Goal: Task Accomplishment & Management: Use online tool/utility

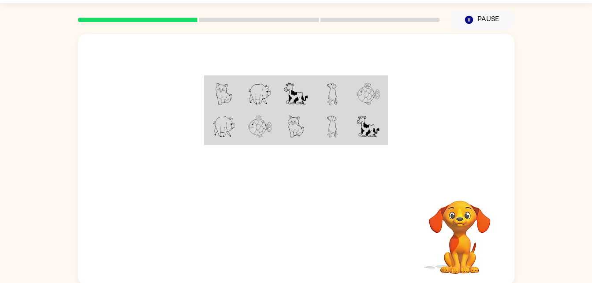
scroll to position [27, 0]
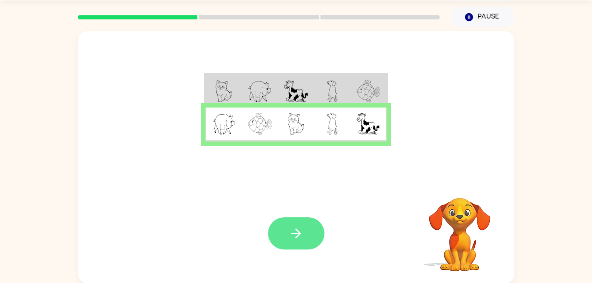
click at [286, 226] on button "button" at bounding box center [296, 233] width 56 height 32
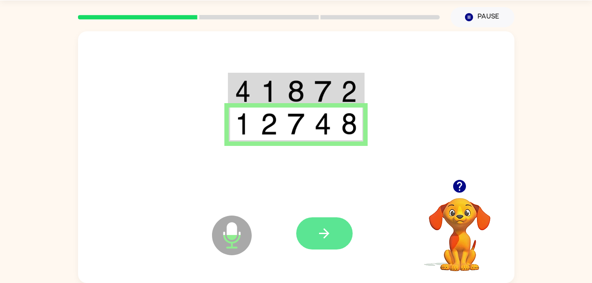
click at [322, 237] on icon "button" at bounding box center [323, 233] width 15 height 15
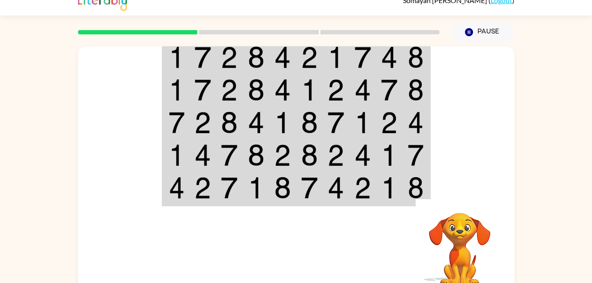
scroll to position [0, 0]
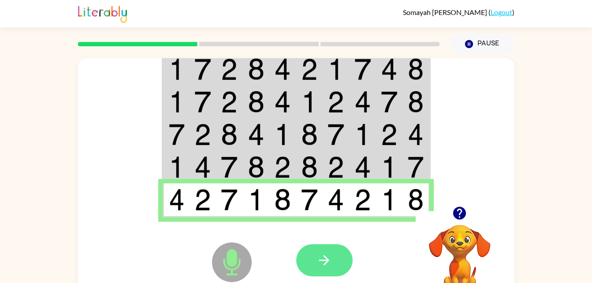
click at [333, 251] on button "button" at bounding box center [324, 260] width 56 height 32
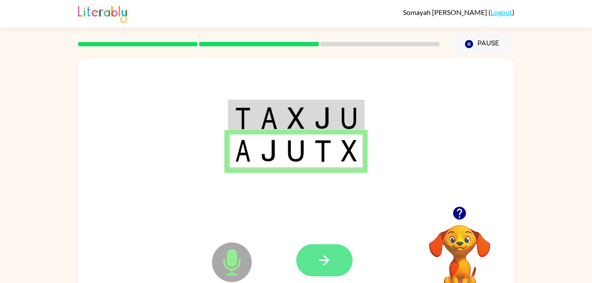
click at [327, 265] on icon "button" at bounding box center [323, 259] width 15 height 15
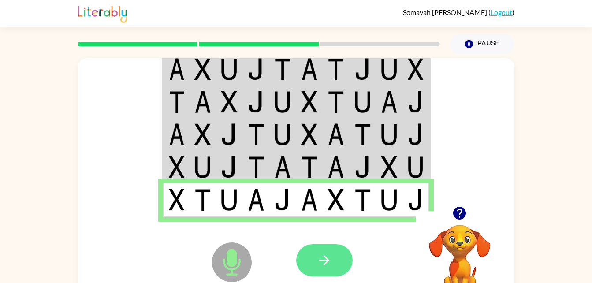
click at [316, 270] on button "button" at bounding box center [324, 260] width 56 height 32
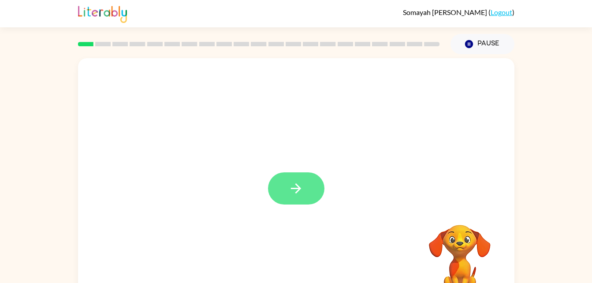
click at [288, 179] on button "button" at bounding box center [296, 188] width 56 height 32
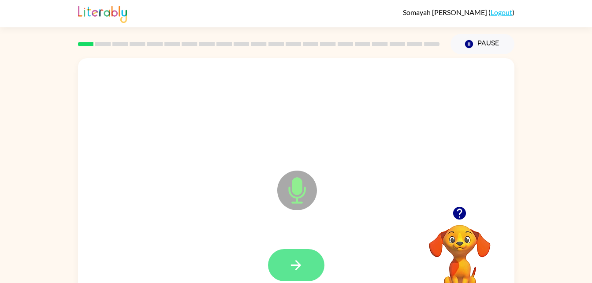
click at [292, 257] on icon "button" at bounding box center [295, 264] width 15 height 15
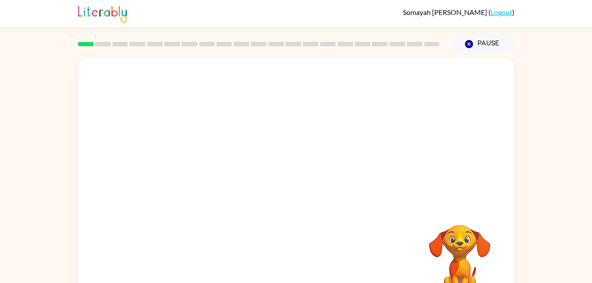
scroll to position [27, 0]
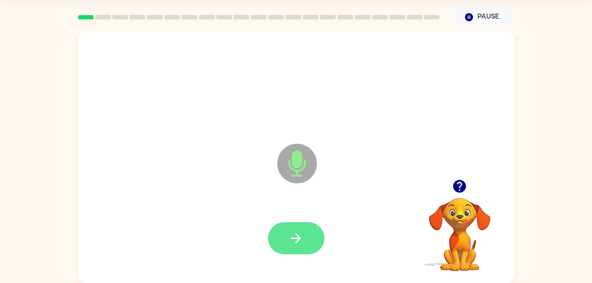
click at [302, 229] on button "button" at bounding box center [296, 238] width 56 height 32
click at [283, 231] on button "button" at bounding box center [296, 238] width 56 height 32
click at [295, 235] on icon "button" at bounding box center [295, 237] width 15 height 15
click at [294, 248] on button "button" at bounding box center [296, 238] width 56 height 32
click at [309, 231] on button "button" at bounding box center [296, 238] width 56 height 32
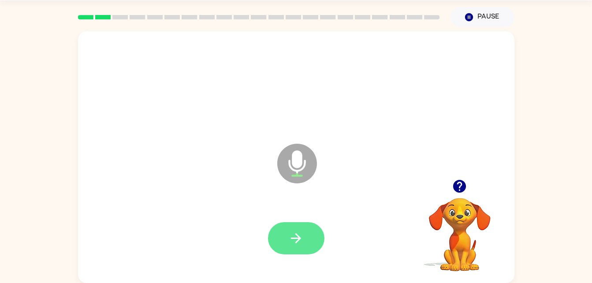
click at [292, 245] on icon "button" at bounding box center [295, 237] width 15 height 15
click at [301, 227] on button "button" at bounding box center [296, 238] width 56 height 32
click at [299, 234] on icon "button" at bounding box center [295, 237] width 15 height 15
click at [293, 235] on icon "button" at bounding box center [295, 237] width 15 height 15
click at [300, 237] on icon "button" at bounding box center [295, 237] width 15 height 15
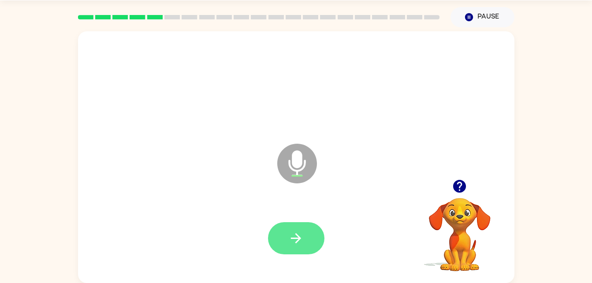
click at [290, 248] on button "button" at bounding box center [296, 238] width 56 height 32
click at [308, 229] on button "button" at bounding box center [296, 238] width 56 height 32
click at [303, 230] on icon "button" at bounding box center [295, 237] width 15 height 15
click at [302, 233] on icon "button" at bounding box center [295, 237] width 15 height 15
click at [289, 232] on icon "button" at bounding box center [295, 237] width 15 height 15
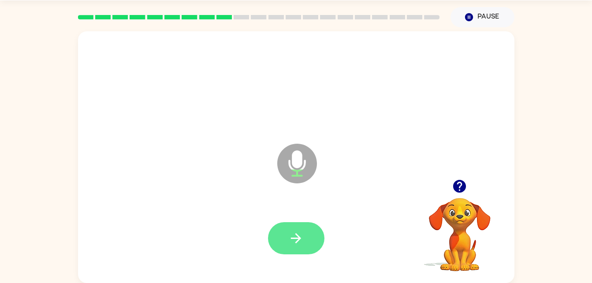
click at [289, 236] on icon "button" at bounding box center [295, 237] width 15 height 15
click at [322, 233] on button "button" at bounding box center [296, 238] width 56 height 32
click at [294, 222] on button "button" at bounding box center [296, 238] width 56 height 32
click at [299, 231] on icon "button" at bounding box center [295, 237] width 15 height 15
click at [307, 228] on button "button" at bounding box center [296, 238] width 56 height 32
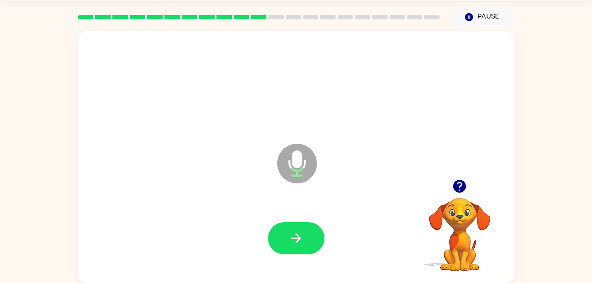
click at [329, 243] on div at bounding box center [296, 238] width 418 height 72
click at [298, 239] on icon "button" at bounding box center [295, 237] width 15 height 15
click at [301, 234] on icon "button" at bounding box center [295, 237] width 15 height 15
click at [294, 248] on button "button" at bounding box center [296, 238] width 56 height 32
click at [470, 18] on icon "Pause" at bounding box center [469, 17] width 10 height 10
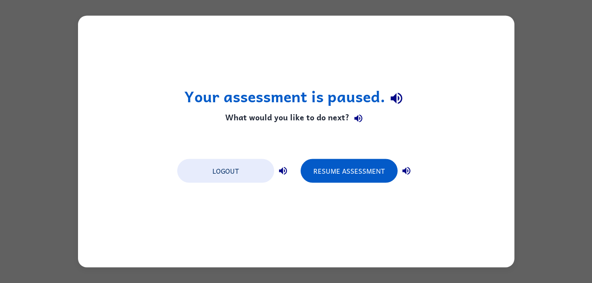
scroll to position [0, 0]
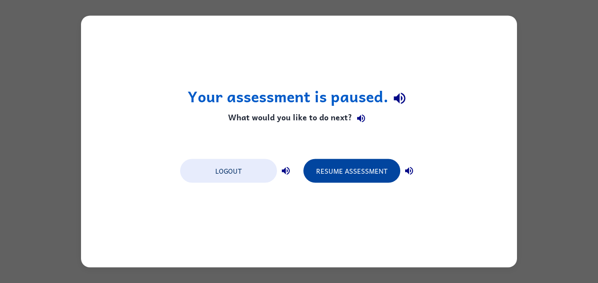
click at [364, 172] on button "Resume Assessment" at bounding box center [351, 171] width 97 height 24
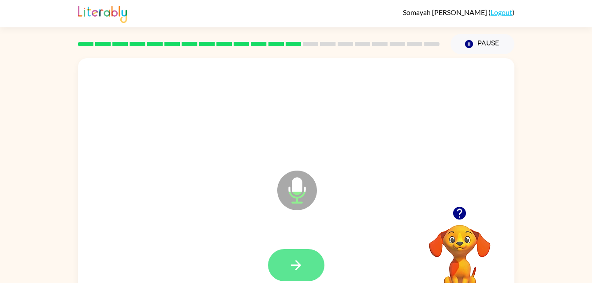
click at [299, 268] on icon "button" at bounding box center [295, 264] width 15 height 15
click at [288, 270] on icon "button" at bounding box center [295, 264] width 15 height 15
click at [286, 260] on button "button" at bounding box center [296, 265] width 56 height 32
click at [297, 267] on icon "button" at bounding box center [296, 265] width 10 height 10
click at [282, 266] on button "button" at bounding box center [296, 265] width 56 height 32
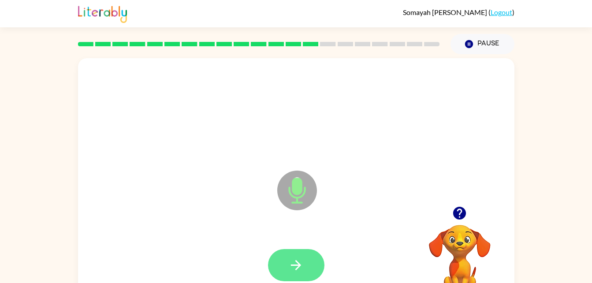
click at [308, 253] on button "button" at bounding box center [296, 265] width 56 height 32
click at [307, 278] on button "button" at bounding box center [296, 265] width 56 height 32
click at [292, 264] on icon "button" at bounding box center [295, 264] width 15 height 15
click at [302, 273] on button "button" at bounding box center [296, 265] width 56 height 32
click at [300, 267] on icon "button" at bounding box center [295, 264] width 15 height 15
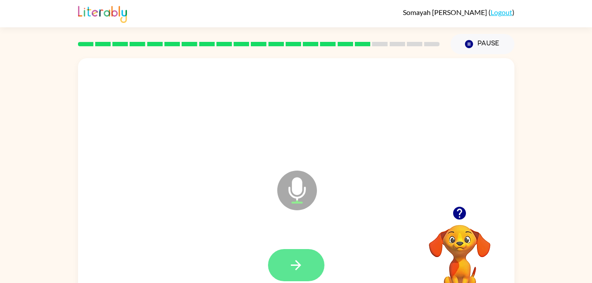
click at [298, 266] on icon "button" at bounding box center [296, 265] width 10 height 10
click at [301, 275] on button "button" at bounding box center [296, 265] width 56 height 32
click at [316, 263] on button "button" at bounding box center [296, 265] width 56 height 32
click at [285, 264] on button "button" at bounding box center [296, 265] width 56 height 32
click at [291, 255] on button "button" at bounding box center [296, 265] width 56 height 32
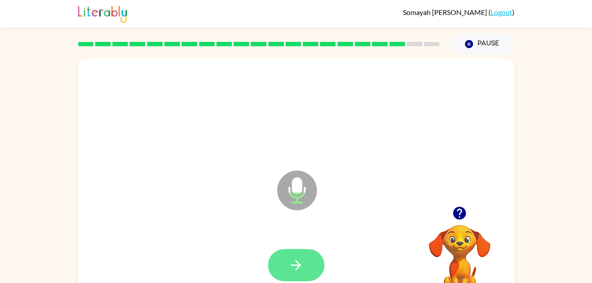
click at [303, 263] on icon "button" at bounding box center [295, 264] width 15 height 15
click at [299, 259] on icon "button" at bounding box center [295, 264] width 15 height 15
click at [298, 264] on icon "button" at bounding box center [295, 264] width 15 height 15
click at [292, 268] on icon "button" at bounding box center [295, 264] width 15 height 15
